Goal: Task Accomplishment & Management: Manage account settings

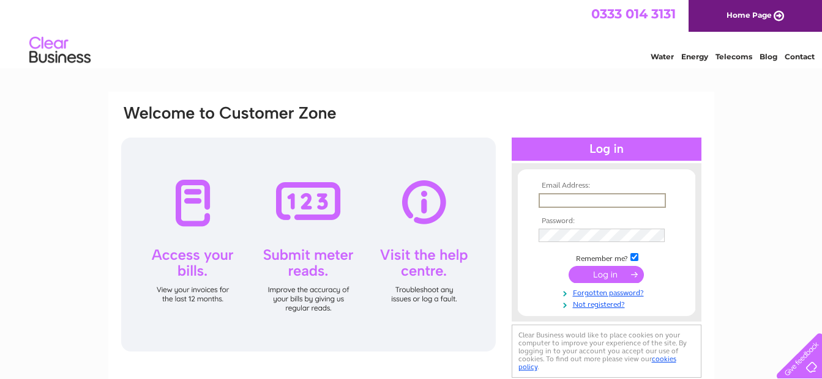
click at [576, 203] on input "text" at bounding box center [601, 200] width 127 height 15
type input "billpurvis@btinternet.com"
click at [597, 271] on input "submit" at bounding box center [605, 273] width 75 height 17
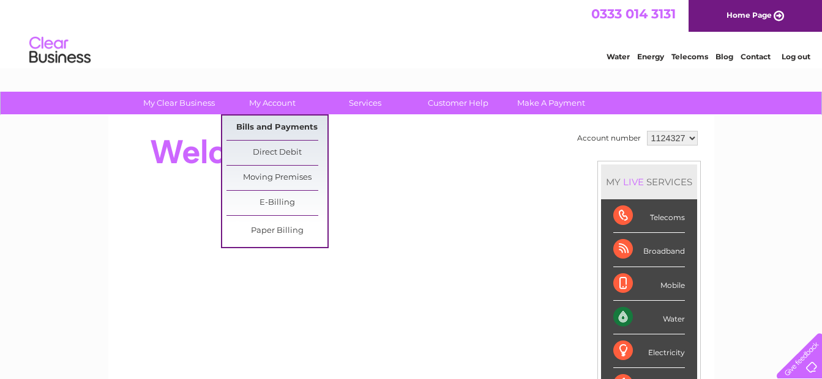
click at [280, 121] on link "Bills and Payments" at bounding box center [276, 128] width 101 height 24
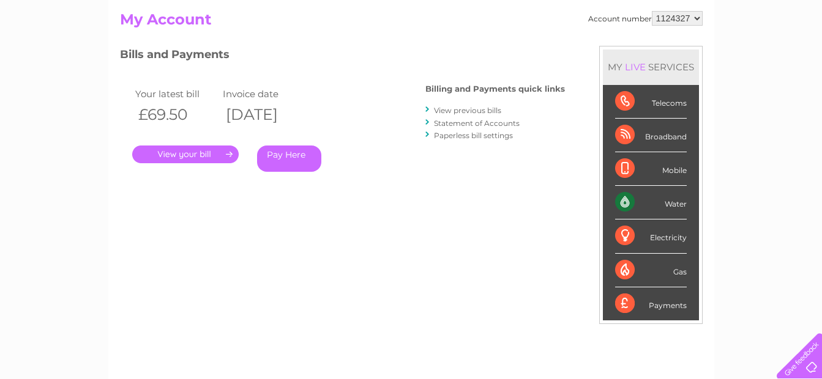
scroll to position [127, 0]
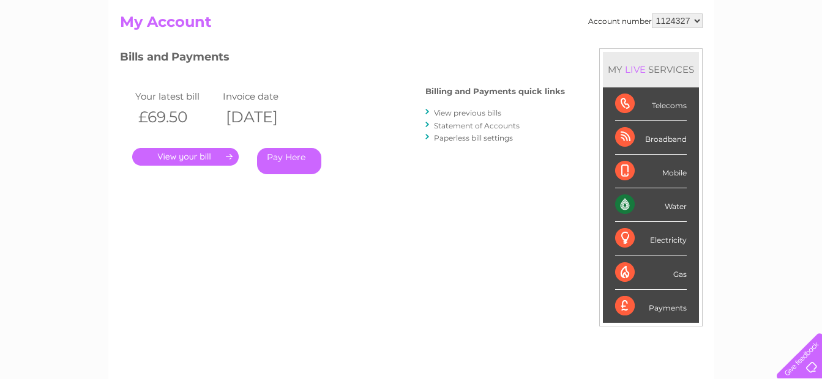
click at [199, 159] on link "." at bounding box center [185, 157] width 106 height 18
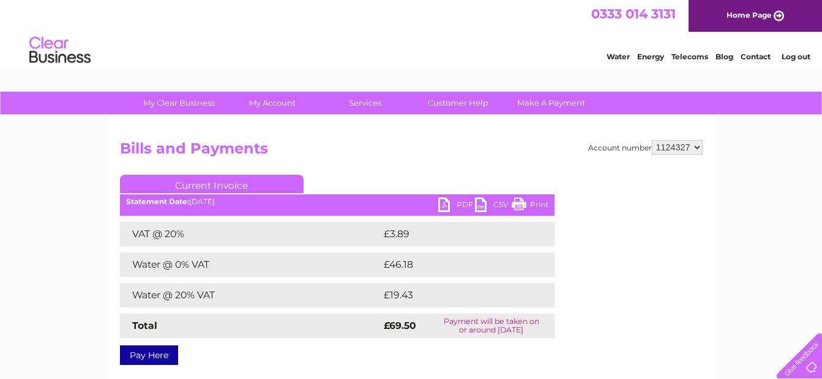
click at [449, 206] on link "PDF" at bounding box center [456, 207] width 37 height 18
